Goal: Task Accomplishment & Management: Manage account settings

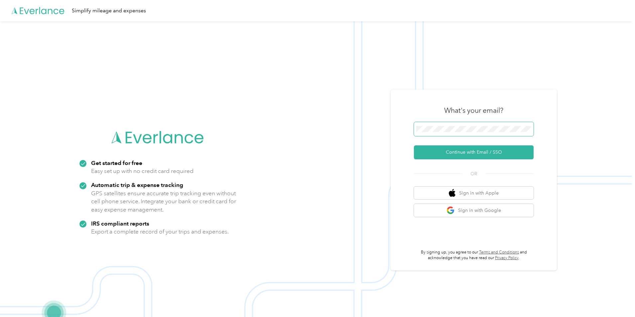
click at [450, 126] on span at bounding box center [474, 129] width 120 height 14
click at [466, 148] on button "Continue with Email / SSO" at bounding box center [474, 152] width 120 height 14
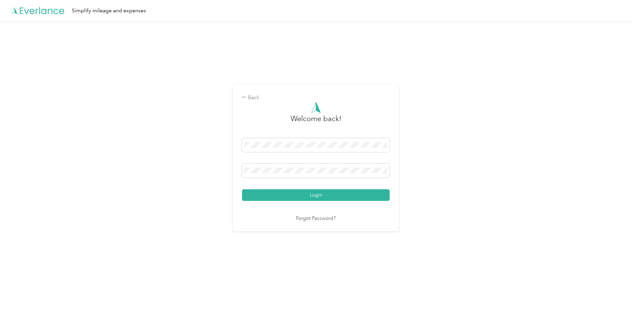
click at [261, 179] on div at bounding box center [316, 172] width 148 height 16
click at [261, 174] on span at bounding box center [316, 171] width 148 height 14
click at [242, 189] on button "Login" at bounding box center [316, 195] width 148 height 12
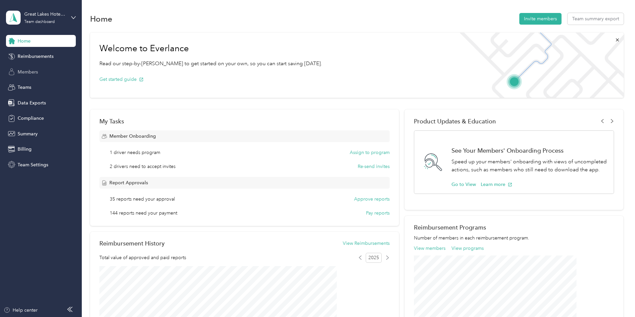
drag, startPoint x: 27, startPoint y: 70, endPoint x: 81, endPoint y: 82, distance: 54.8
click at [28, 70] on span "Members" at bounding box center [28, 71] width 20 height 7
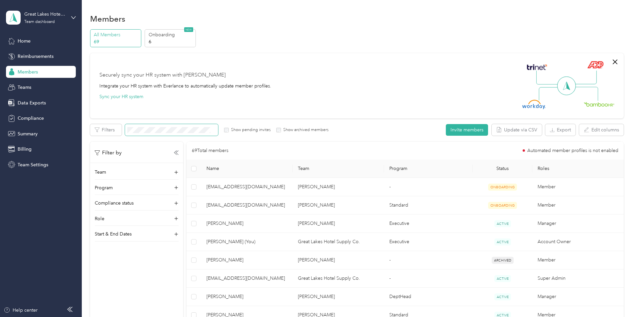
click at [209, 134] on span at bounding box center [171, 130] width 93 height 12
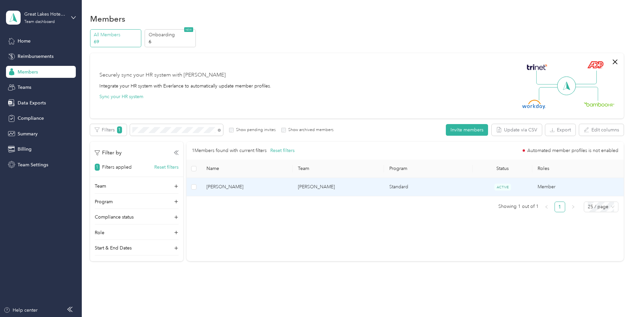
click at [277, 185] on span "[PERSON_NAME]" at bounding box center [246, 186] width 81 height 7
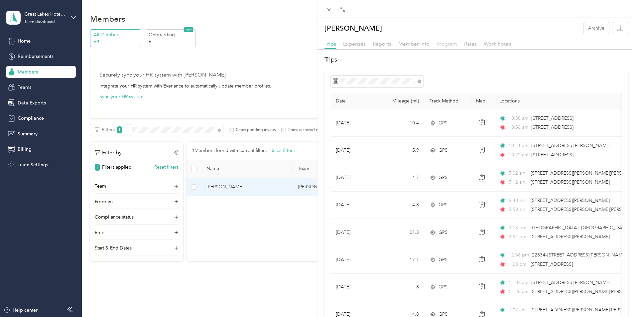
click at [441, 46] on span "Program" at bounding box center [446, 44] width 21 height 6
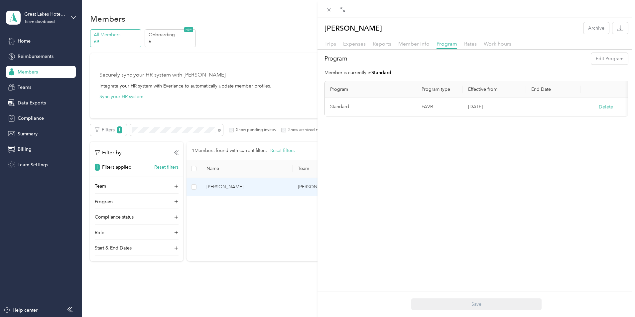
click at [420, 48] on div "Member info" at bounding box center [413, 44] width 31 height 8
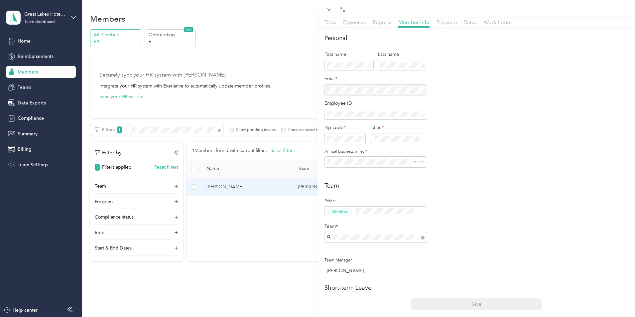
scroll to position [33, 0]
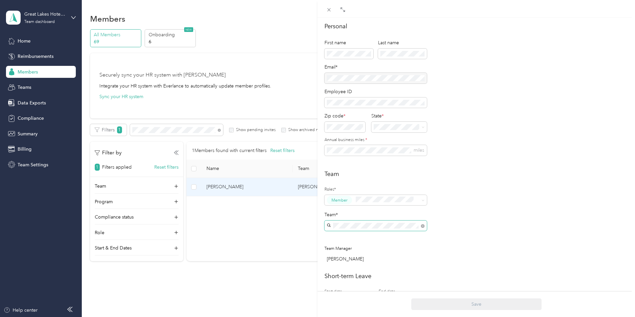
click at [398, 229] on span at bounding box center [375, 225] width 102 height 11
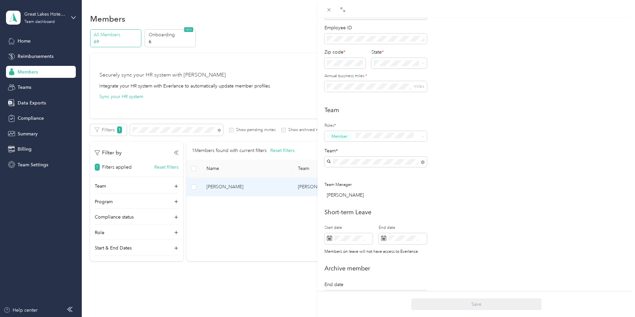
scroll to position [100, 0]
click at [329, 159] on icon at bounding box center [328, 158] width 3 height 3
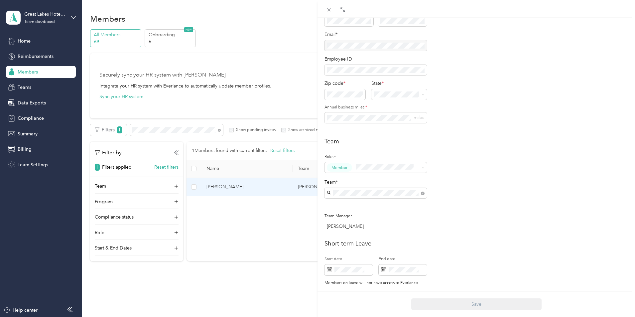
scroll to position [66, 0]
click at [369, 188] on span at bounding box center [375, 192] width 102 height 11
click at [329, 190] on icon at bounding box center [328, 191] width 3 height 3
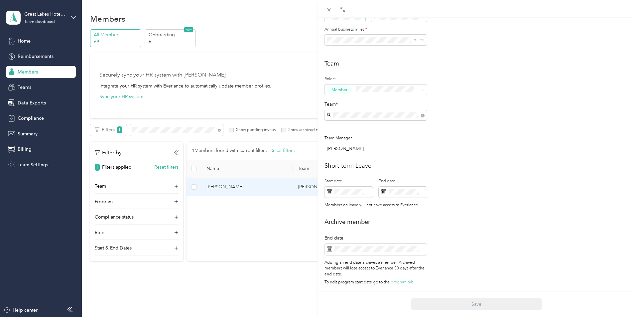
scroll to position [149, 0]
drag, startPoint x: 242, startPoint y: 282, endPoint x: 245, endPoint y: 280, distance: 4.2
click at [242, 282] on div "[PERSON_NAME] Archive Trips Expenses Reports Member info Program Rates Work hou…" at bounding box center [317, 158] width 635 height 317
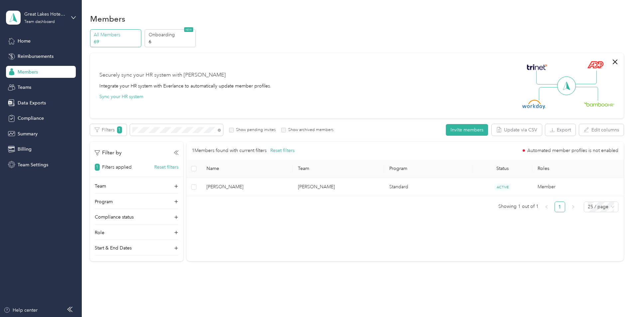
scroll to position [142, 0]
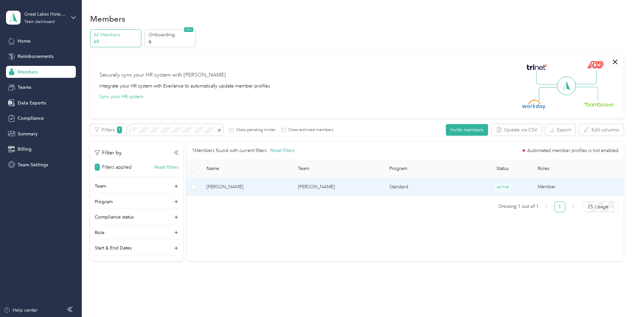
click at [259, 188] on span "[PERSON_NAME]" at bounding box center [246, 186] width 81 height 7
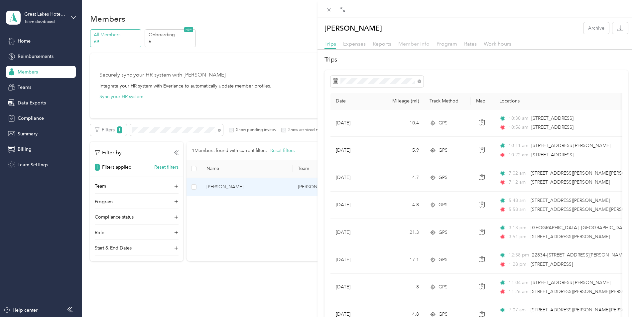
click at [405, 42] on span "Member info" at bounding box center [413, 44] width 31 height 6
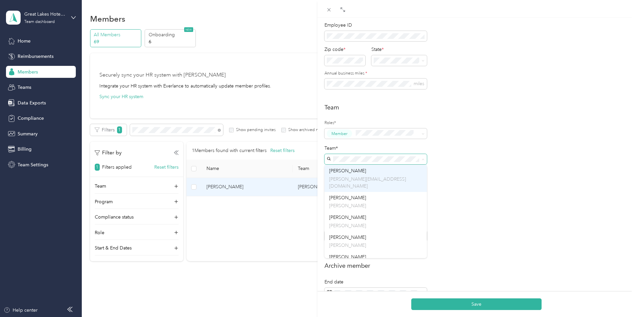
click at [346, 175] on div "[PERSON_NAME] [PERSON_NAME][EMAIL_ADDRESS][DOMAIN_NAME]" at bounding box center [375, 178] width 93 height 22
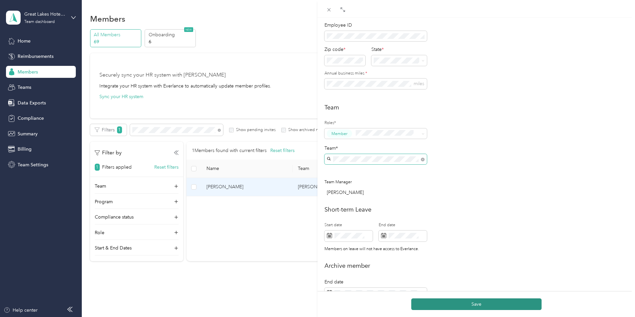
click at [487, 304] on button "Save" at bounding box center [476, 304] width 130 height 12
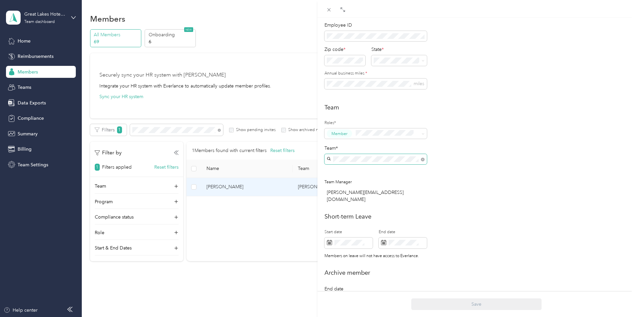
click at [60, 69] on div "[PERSON_NAME] Archive Trips Expenses Reports Member info Program Rates Work hou…" at bounding box center [317, 158] width 635 height 317
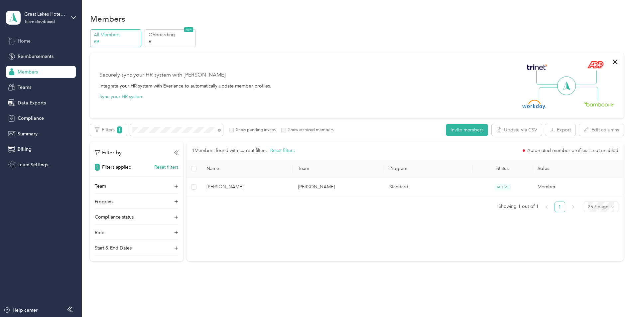
click at [24, 38] on span "Home" at bounding box center [24, 41] width 13 height 7
